Goal: Find specific page/section: Find specific page/section

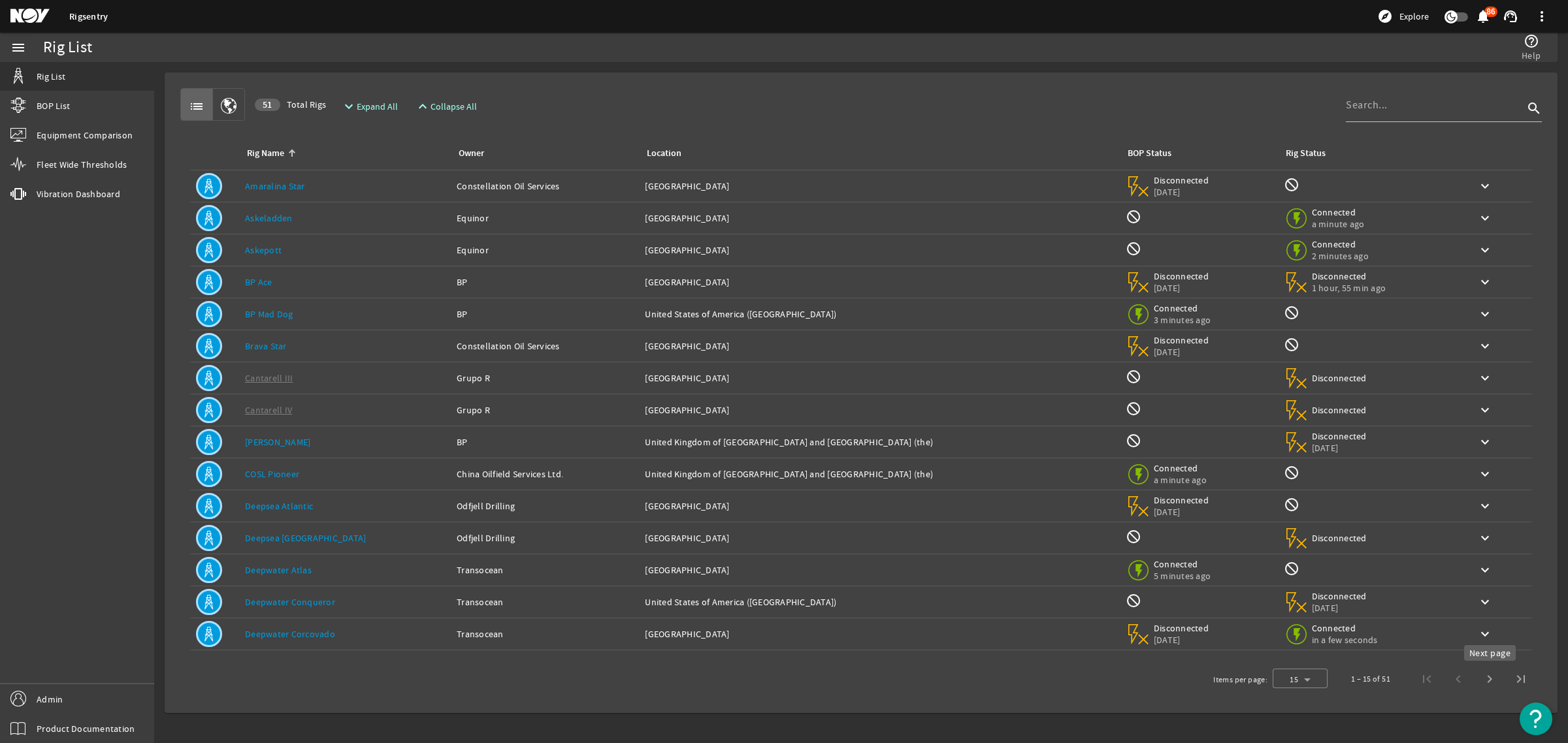
click at [1488, 682] on span "Next page" at bounding box center [1490, 679] width 31 height 31
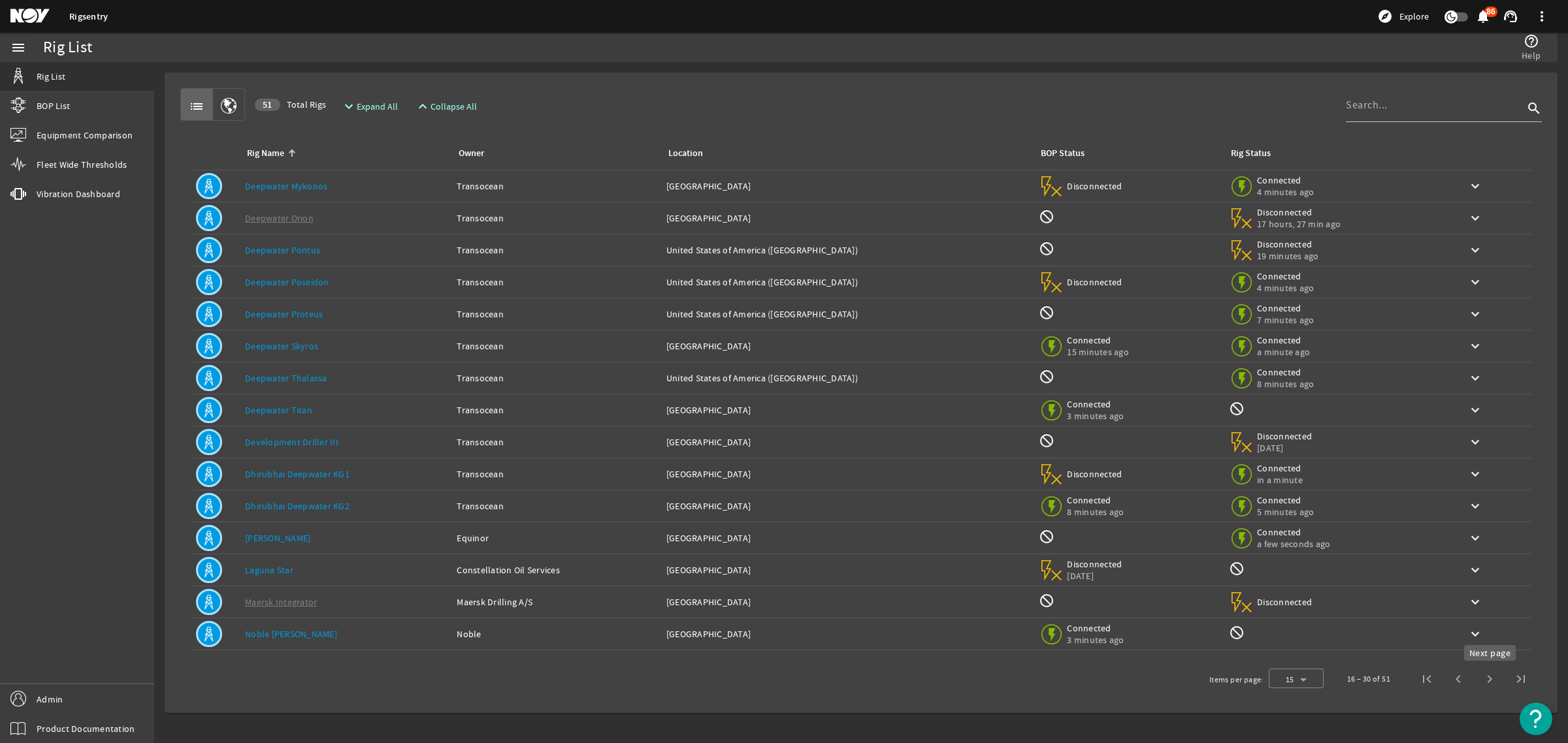
click at [1491, 682] on span "Next page" at bounding box center [1490, 679] width 31 height 31
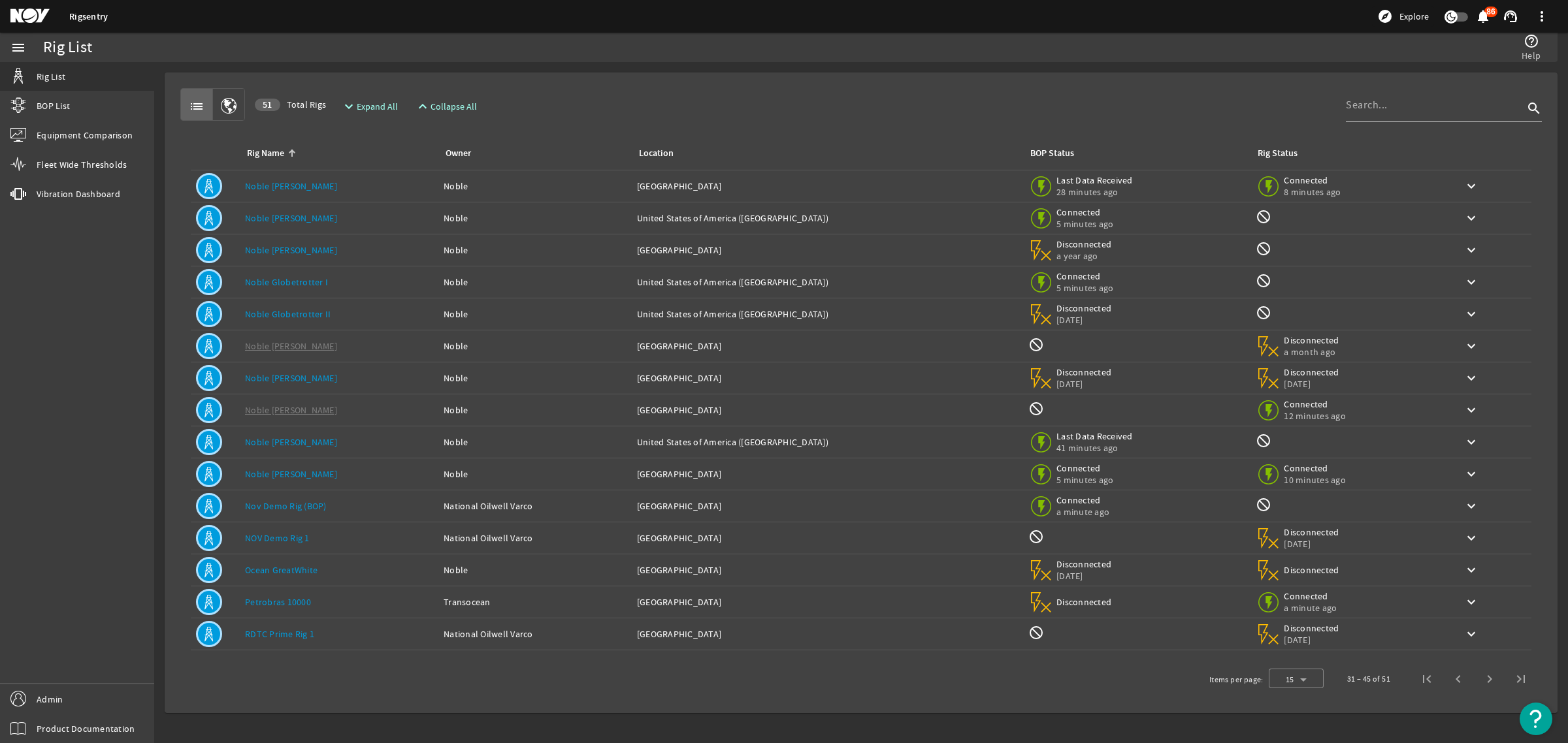
click at [1487, 682] on span "Next page" at bounding box center [1490, 679] width 31 height 31
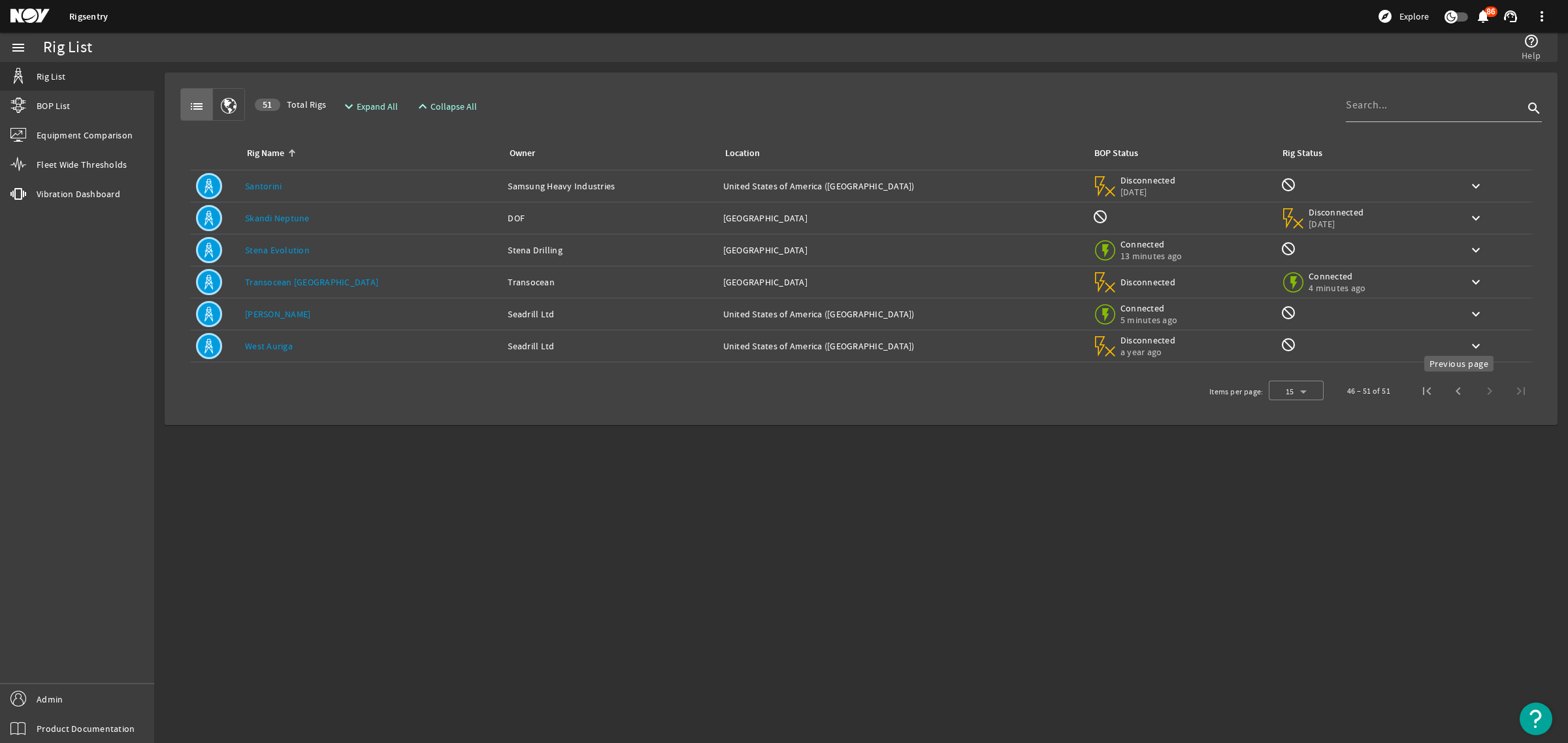
click at [1452, 395] on span "Previous page" at bounding box center [1459, 391] width 31 height 31
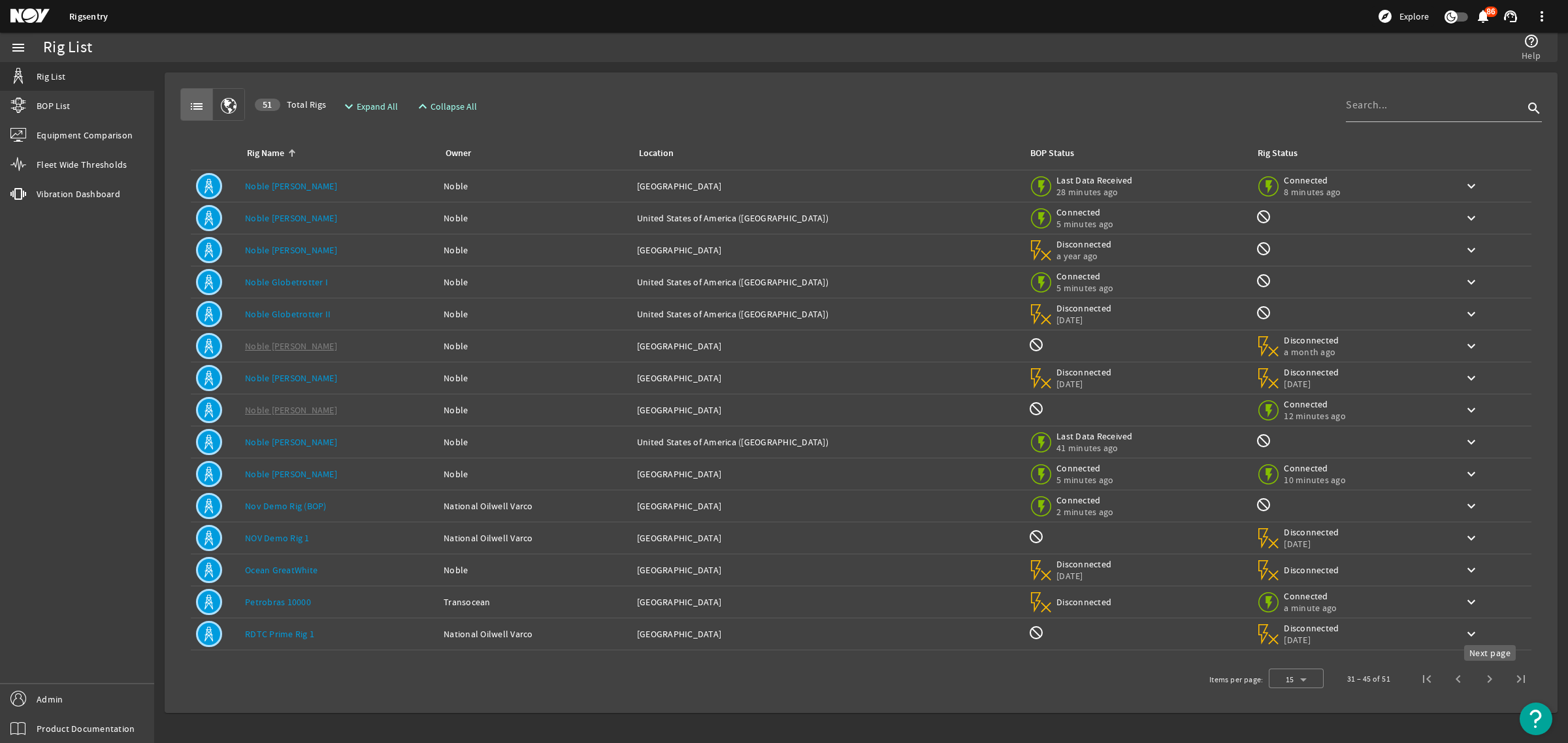
click at [1490, 680] on span "Next page" at bounding box center [1490, 679] width 31 height 31
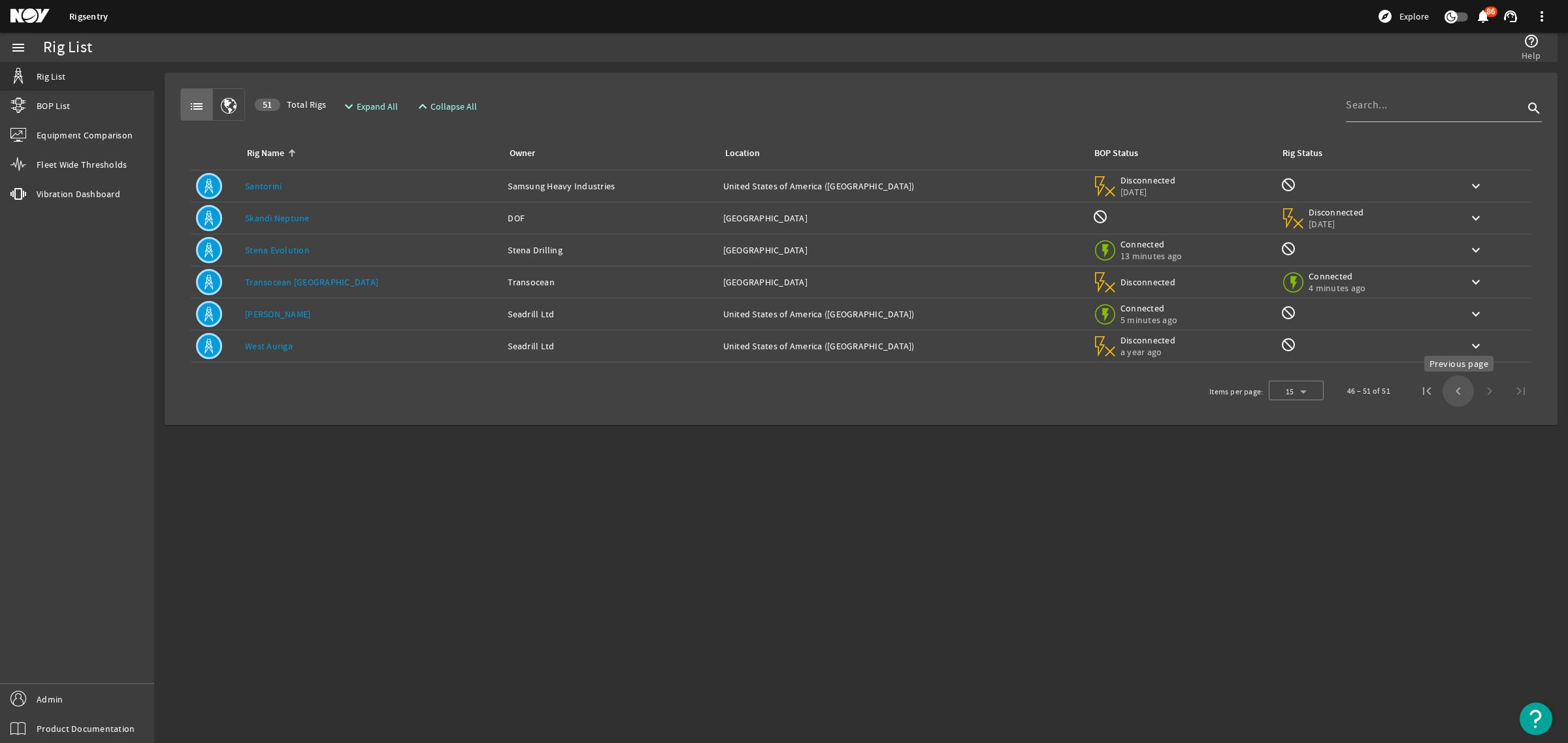
click at [1455, 399] on span "Previous page" at bounding box center [1459, 391] width 31 height 31
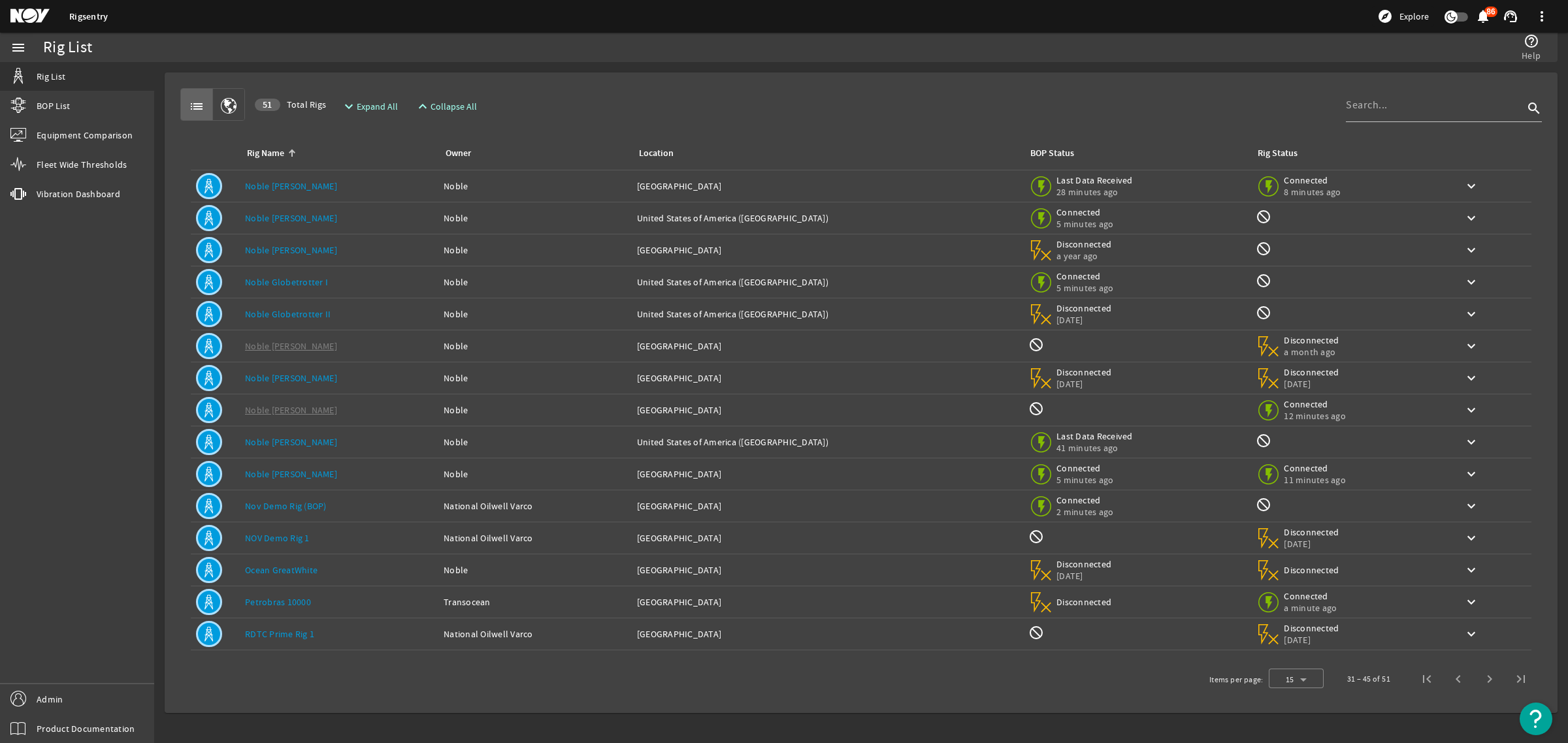
click at [1456, 399] on span at bounding box center [1471, 410] width 31 height 31
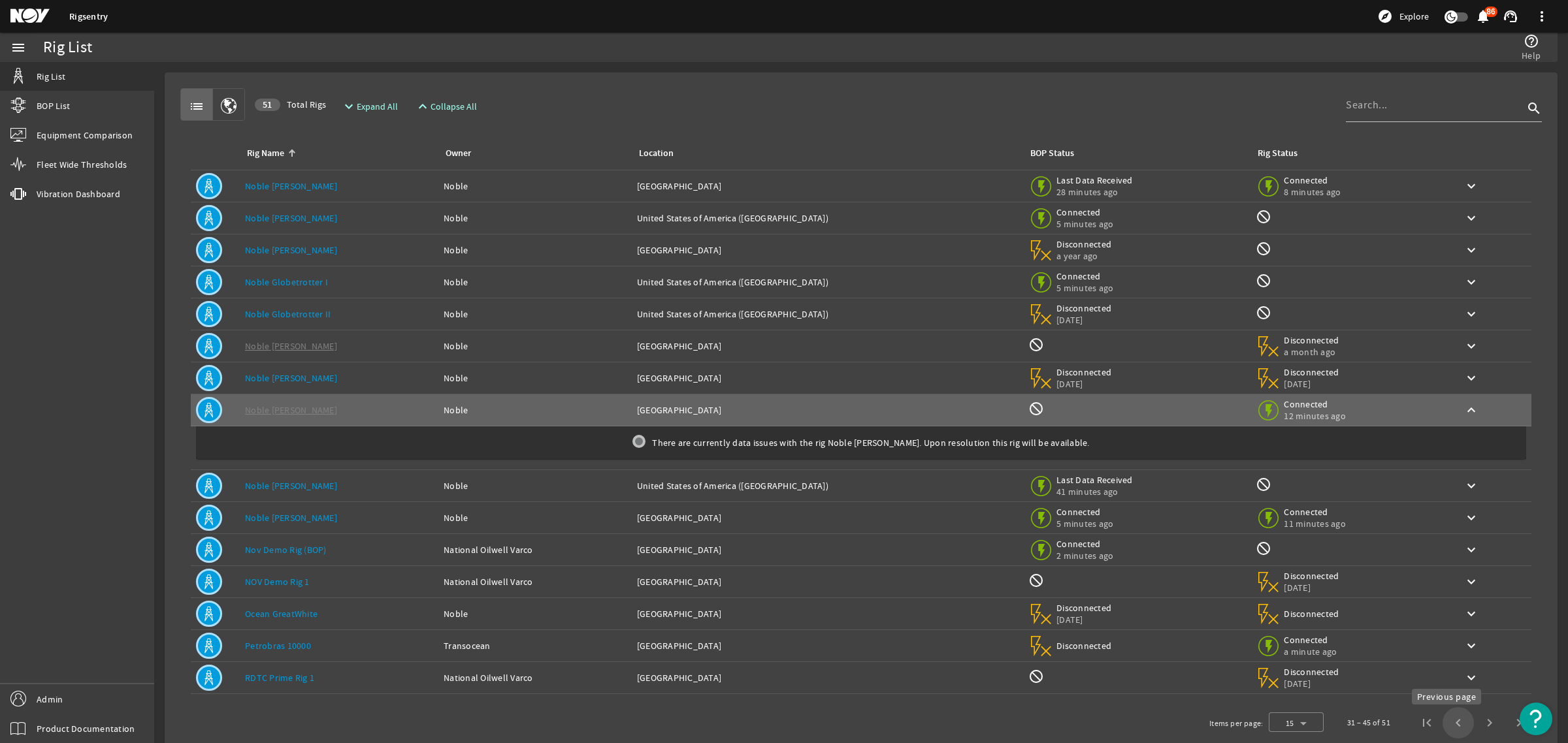
click at [1444, 723] on span "Previous page" at bounding box center [1459, 723] width 31 height 31
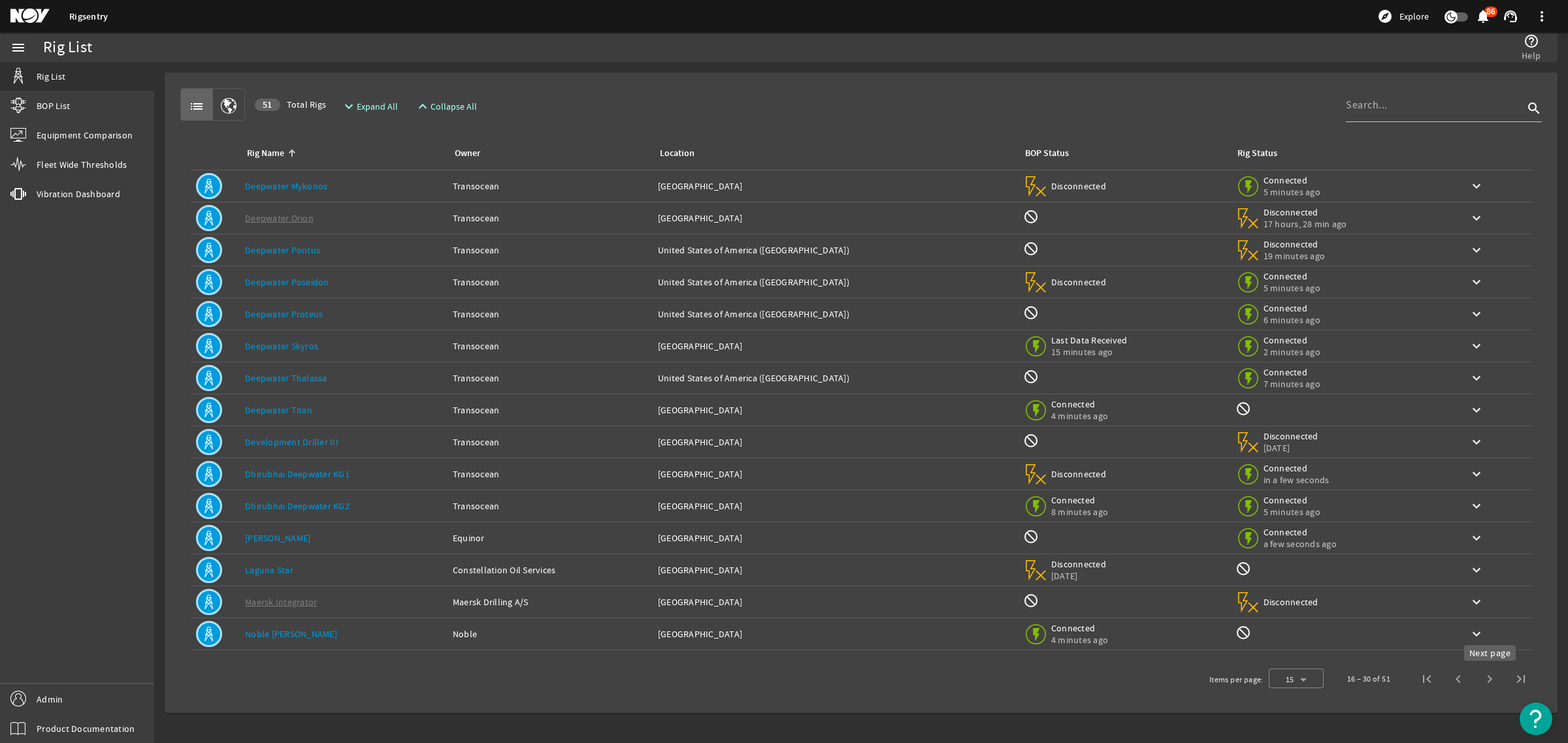
click at [1488, 680] on span "Next page" at bounding box center [1490, 679] width 31 height 31
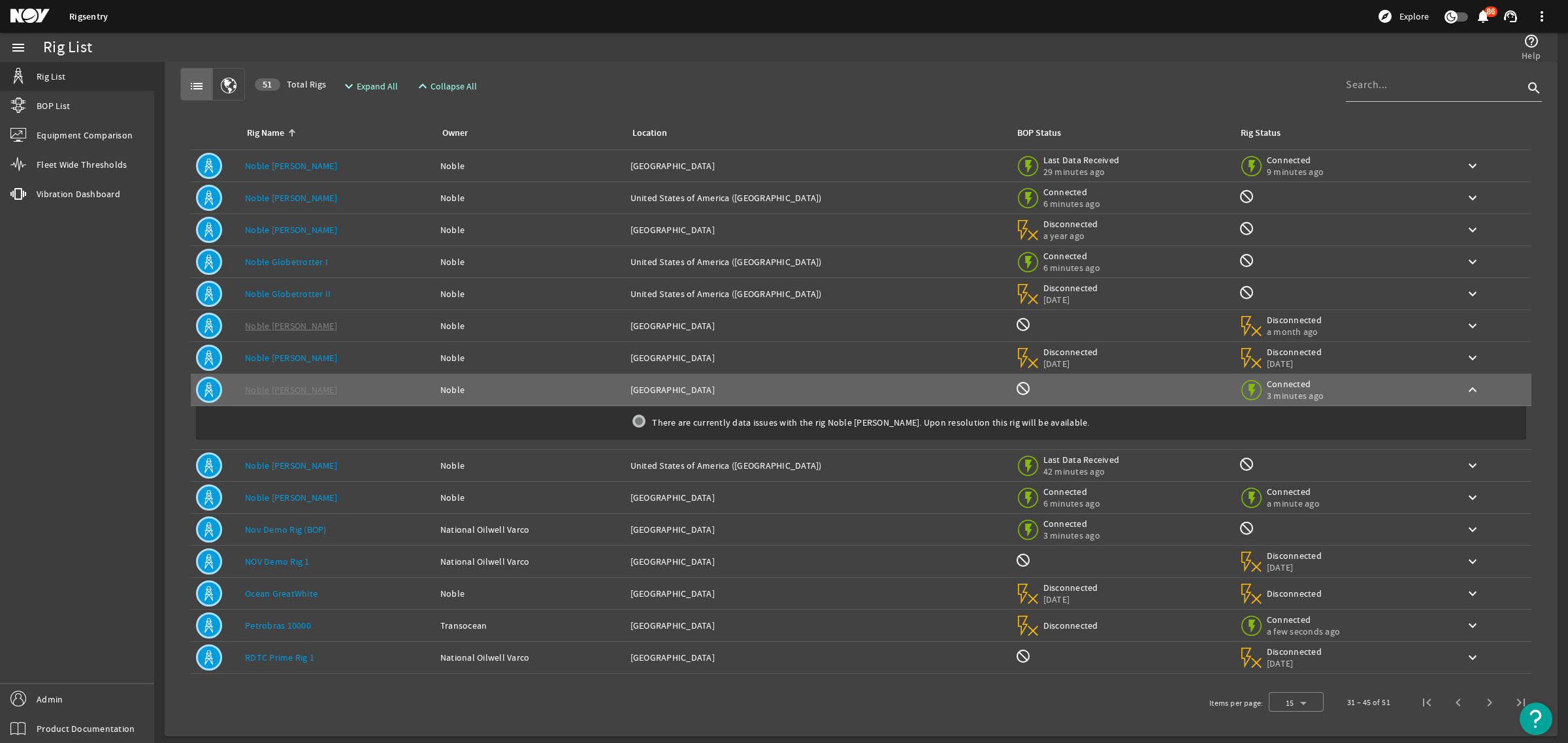
scroll to position [26, 0]
click at [1477, 700] on span "Next page" at bounding box center [1490, 698] width 31 height 31
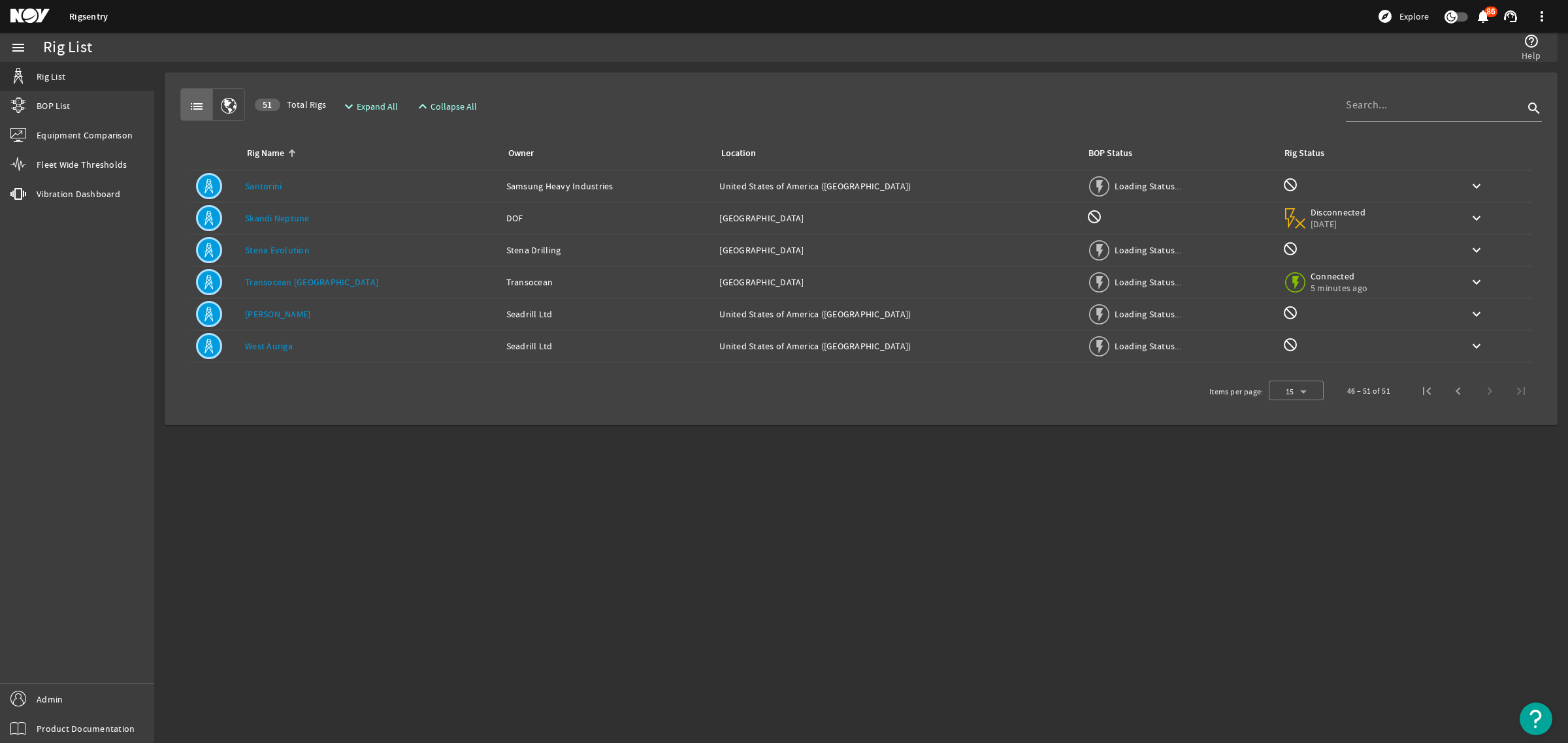
scroll to position [0, 0]
click at [1245, 566] on mat-sidenav-content "Rig List help_outline Help list 51 Total Rigs expand_more Expand All expand_les…" at bounding box center [861, 403] width 1414 height 681
click at [416, 508] on mat-sidenav-content "Rig List help_outline Help list 51 Total Rigs expand_more Expand All expand_les…" at bounding box center [861, 403] width 1414 height 681
click at [1027, 515] on mat-sidenav-content "Rig List help_outline Help list 51 Total Rigs expand_more Expand All expand_les…" at bounding box center [861, 403] width 1414 height 681
click at [1080, 493] on mat-sidenav-content "Rig List help_outline Help list 51 Total Rigs expand_more Expand All expand_les…" at bounding box center [861, 403] width 1414 height 681
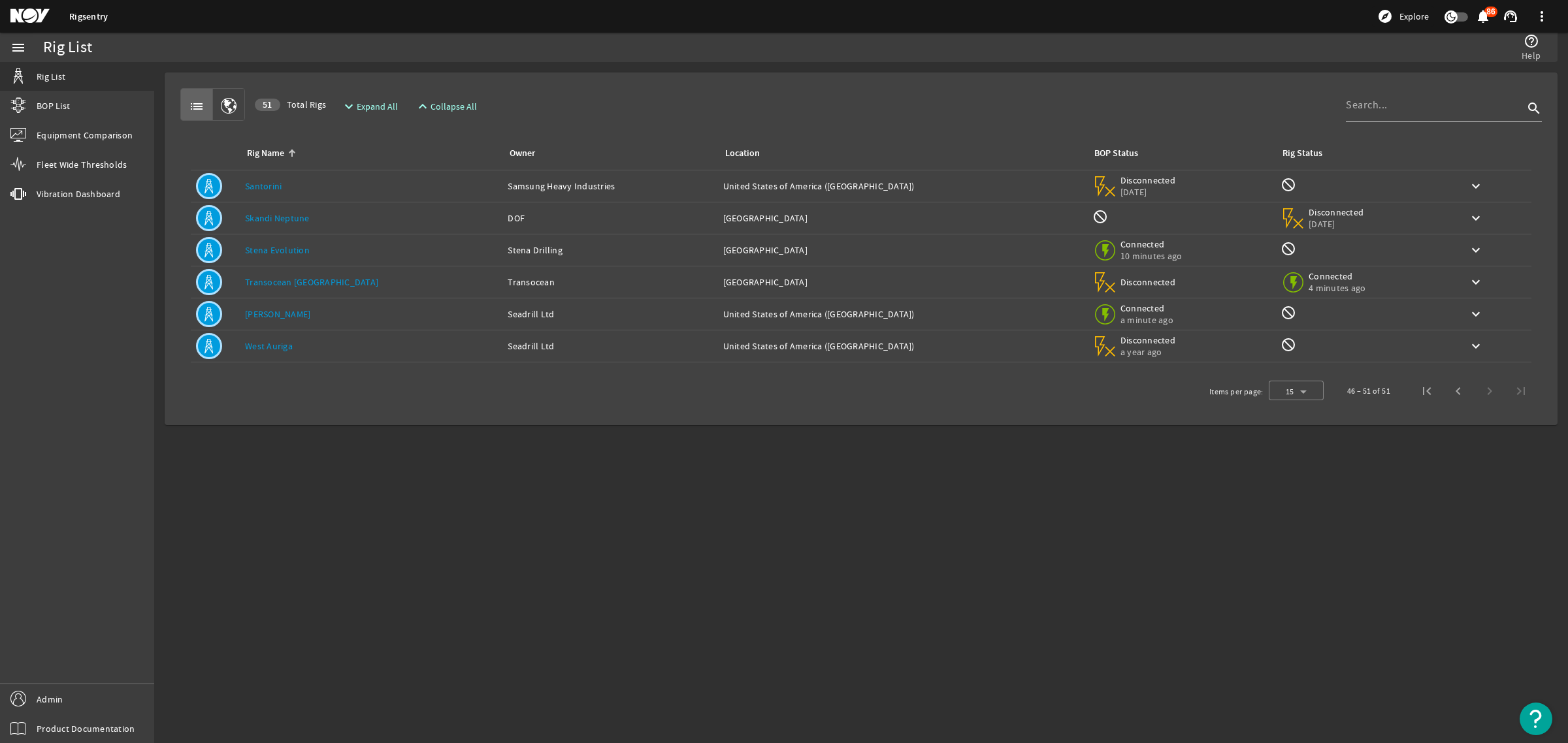
click at [32, 14] on mat-icon at bounding box center [39, 16] width 59 height 16
